Goal: Navigation & Orientation: Go to known website

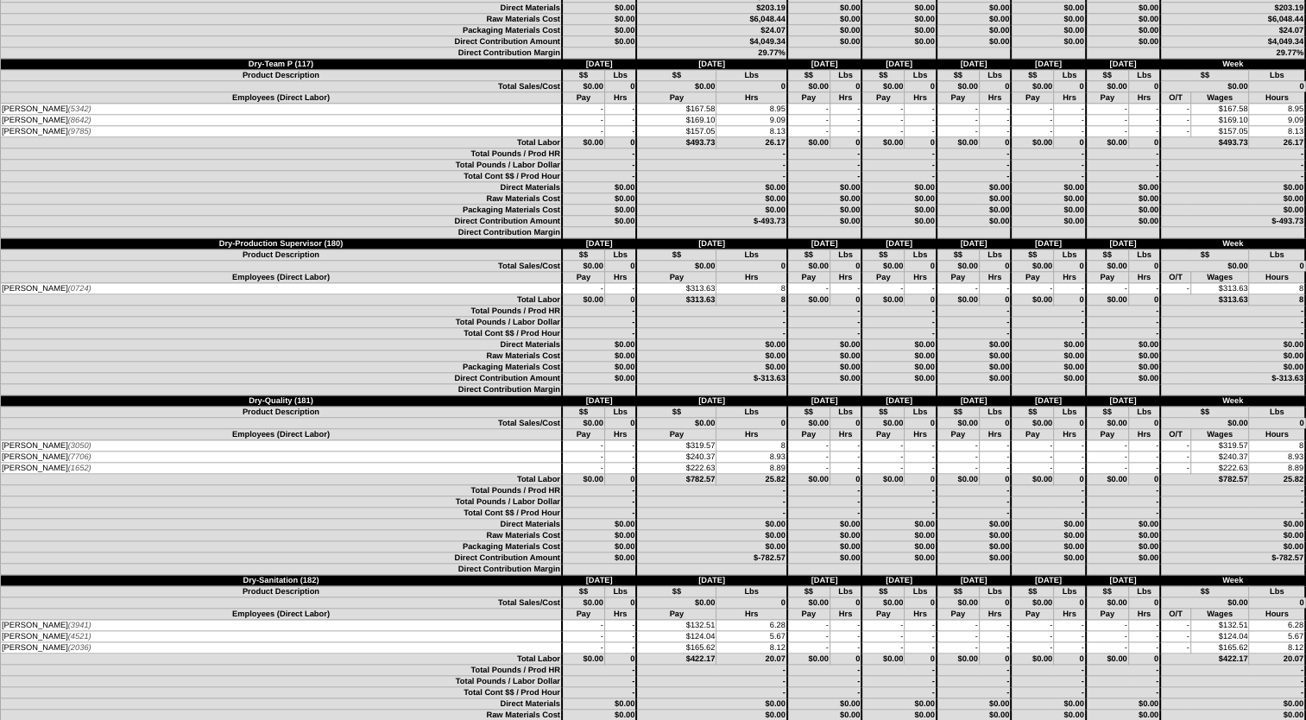
scroll to position [1812, 0]
